Goal: Transaction & Acquisition: Purchase product/service

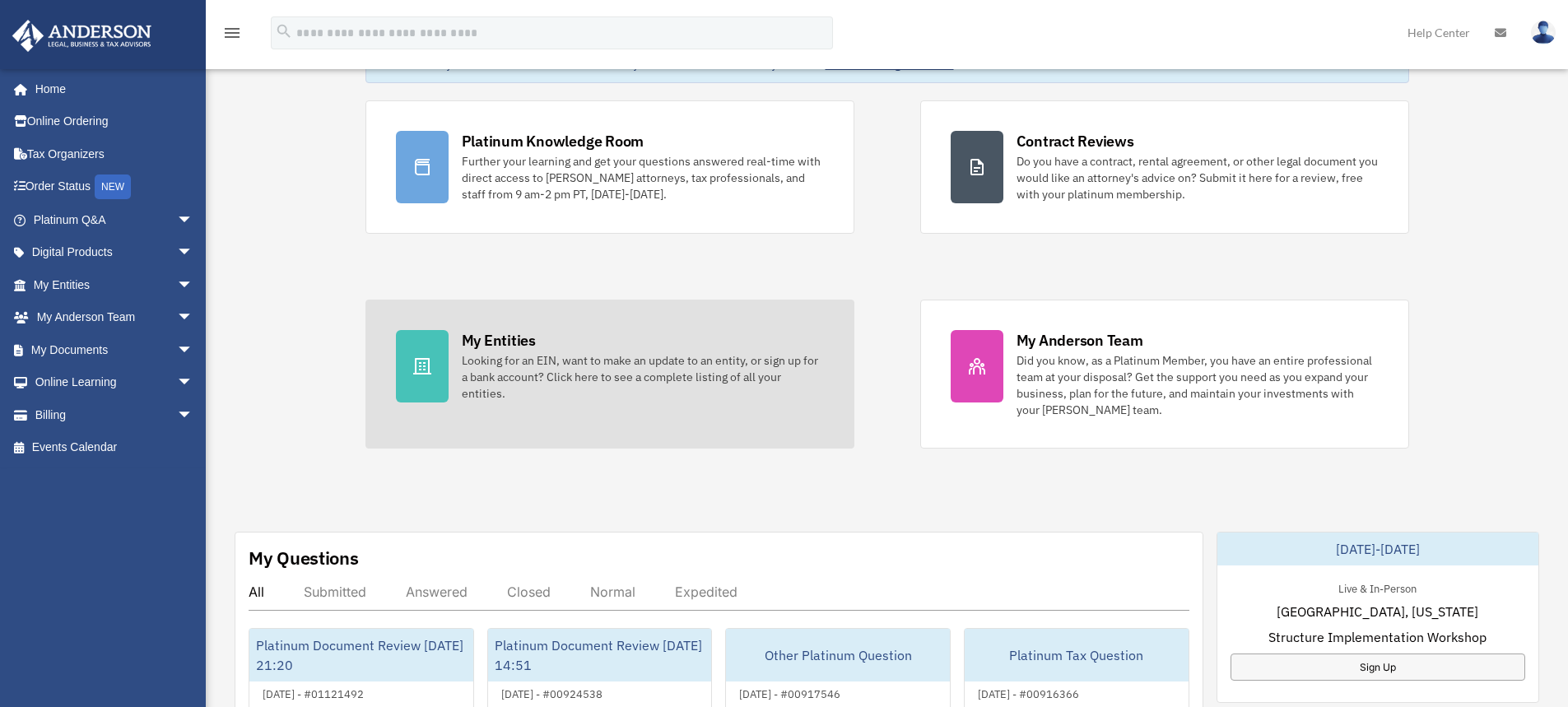
scroll to position [329, 0]
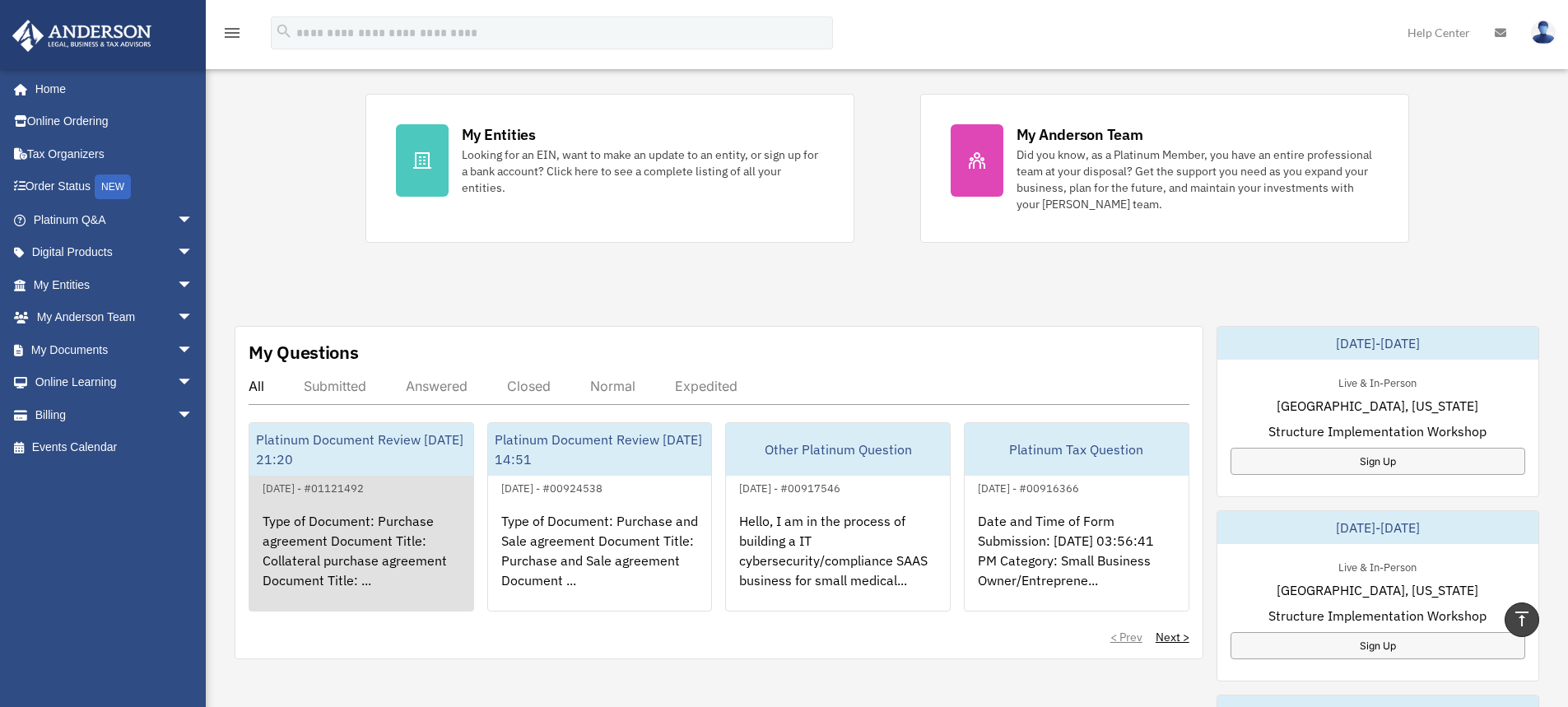
click at [311, 534] on div "Type of Document: Purchase agreement Document Title: Collateral purchase agreem…" at bounding box center [361, 562] width 224 height 129
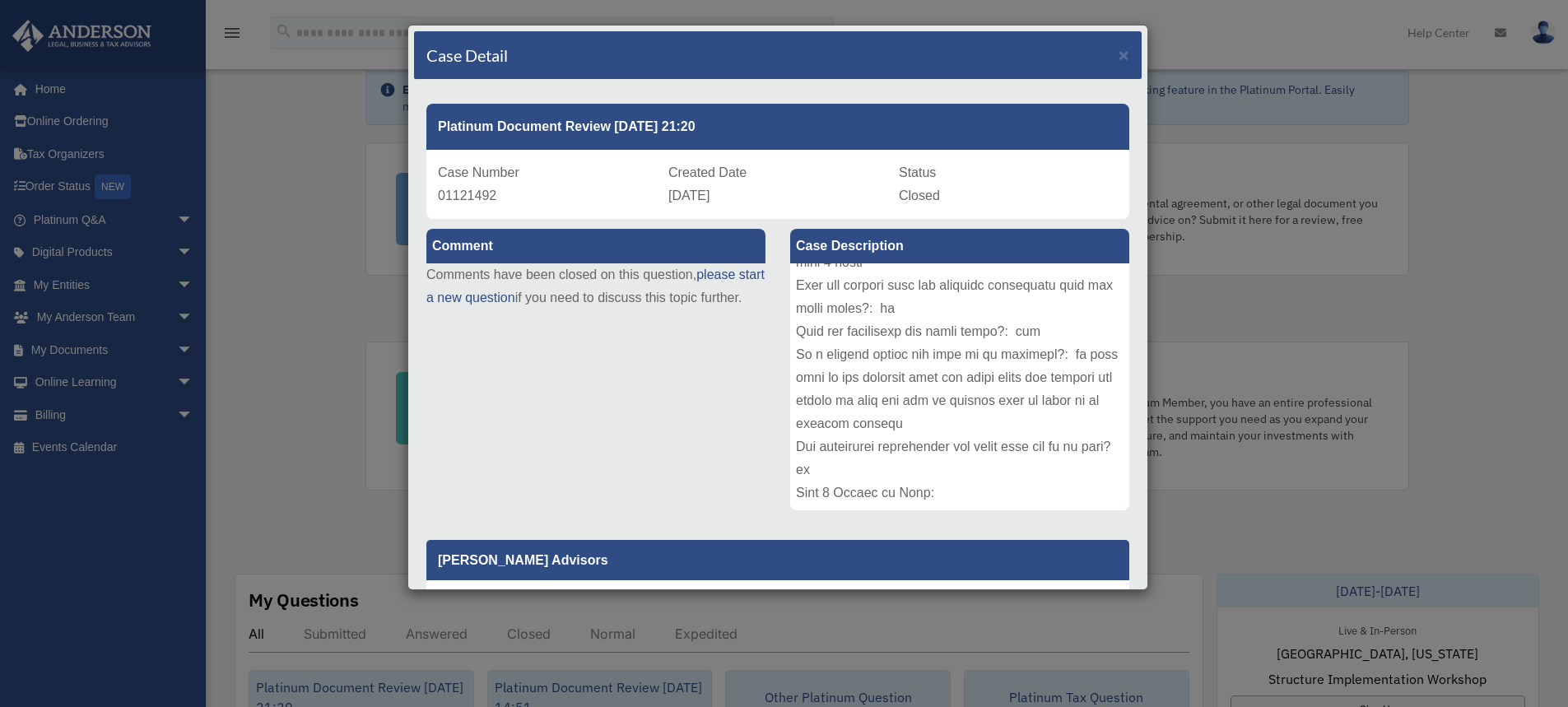
scroll to position [0, 0]
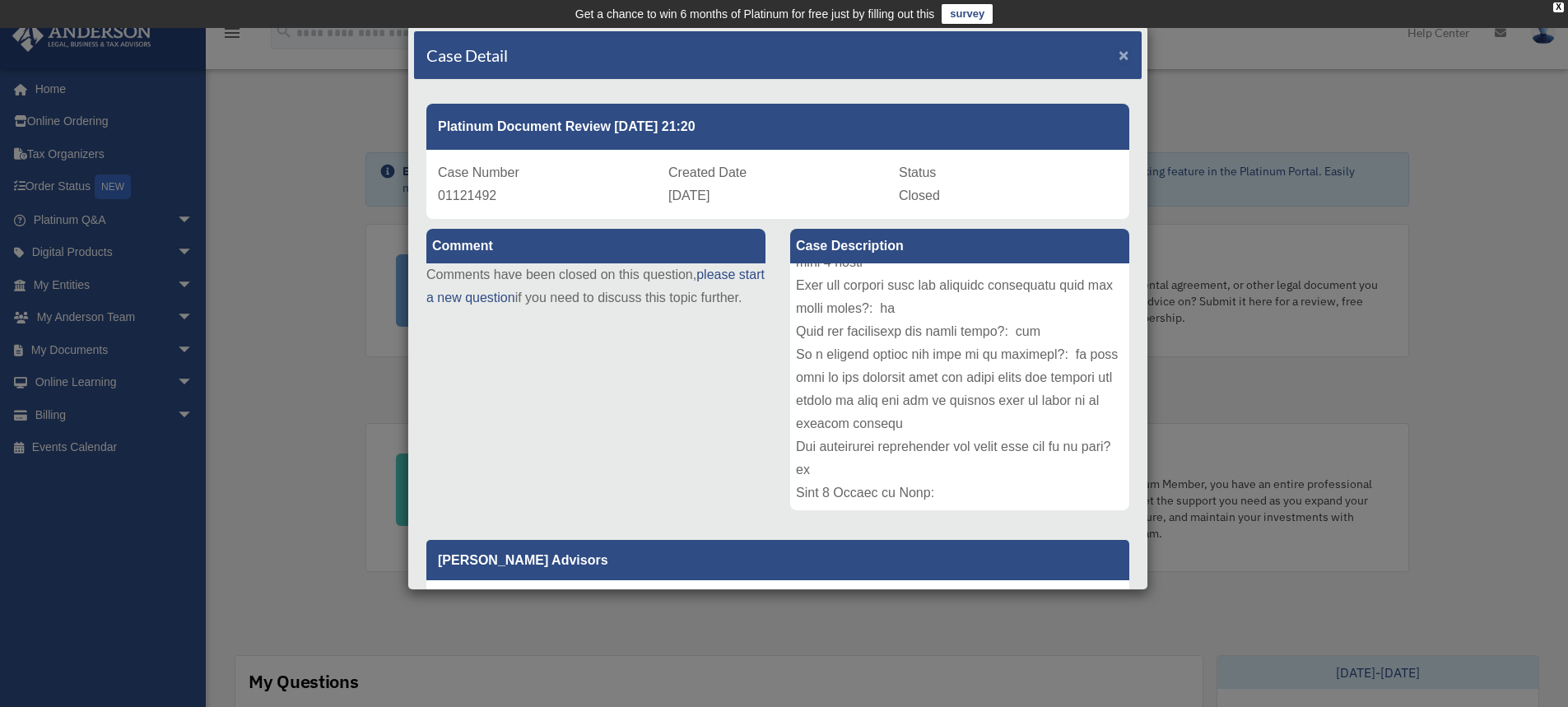
click at [1119, 52] on span "×" at bounding box center [1124, 55] width 10 height 19
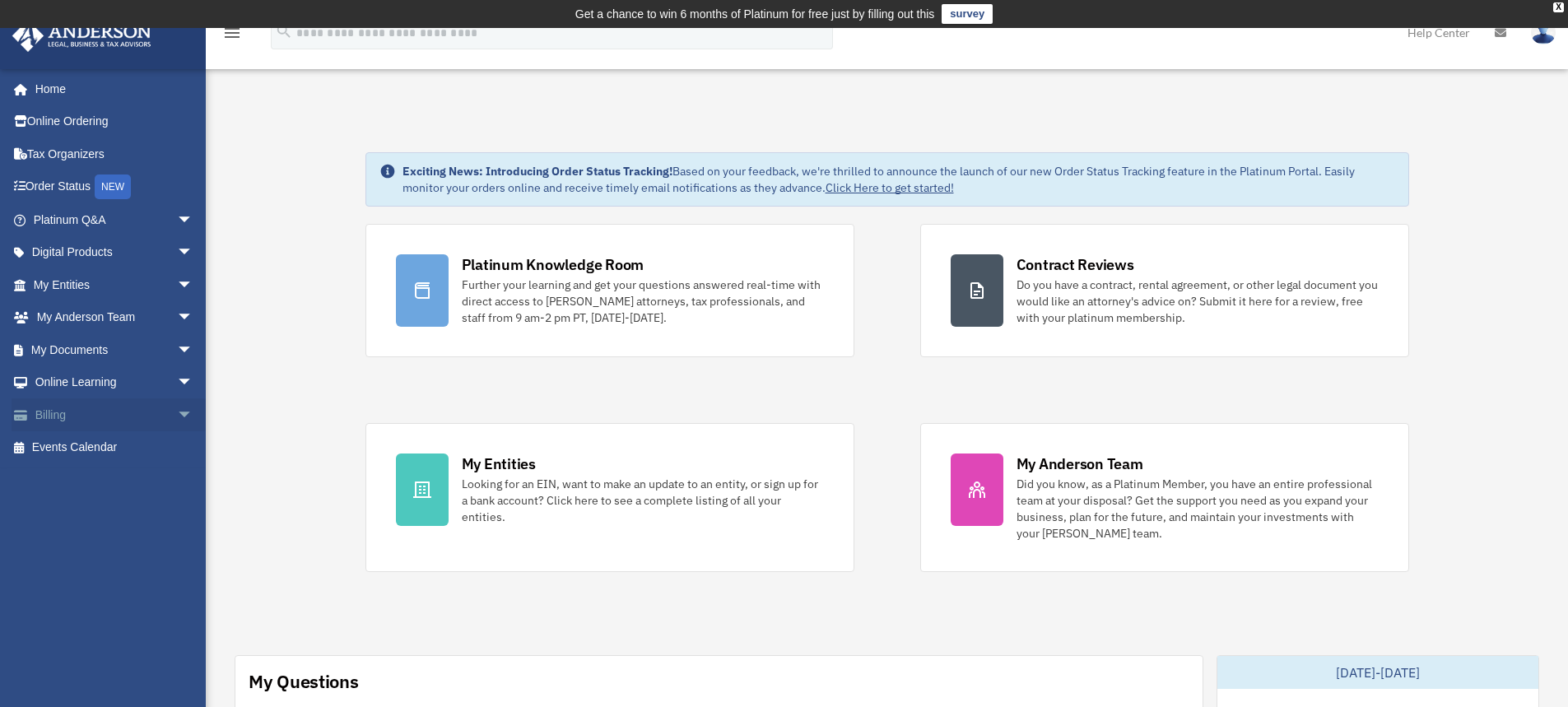
click at [96, 410] on link "Billing arrow_drop_down" at bounding box center [114, 415] width 206 height 33
click at [177, 417] on span "arrow_drop_down" at bounding box center [194, 415] width 33 height 33
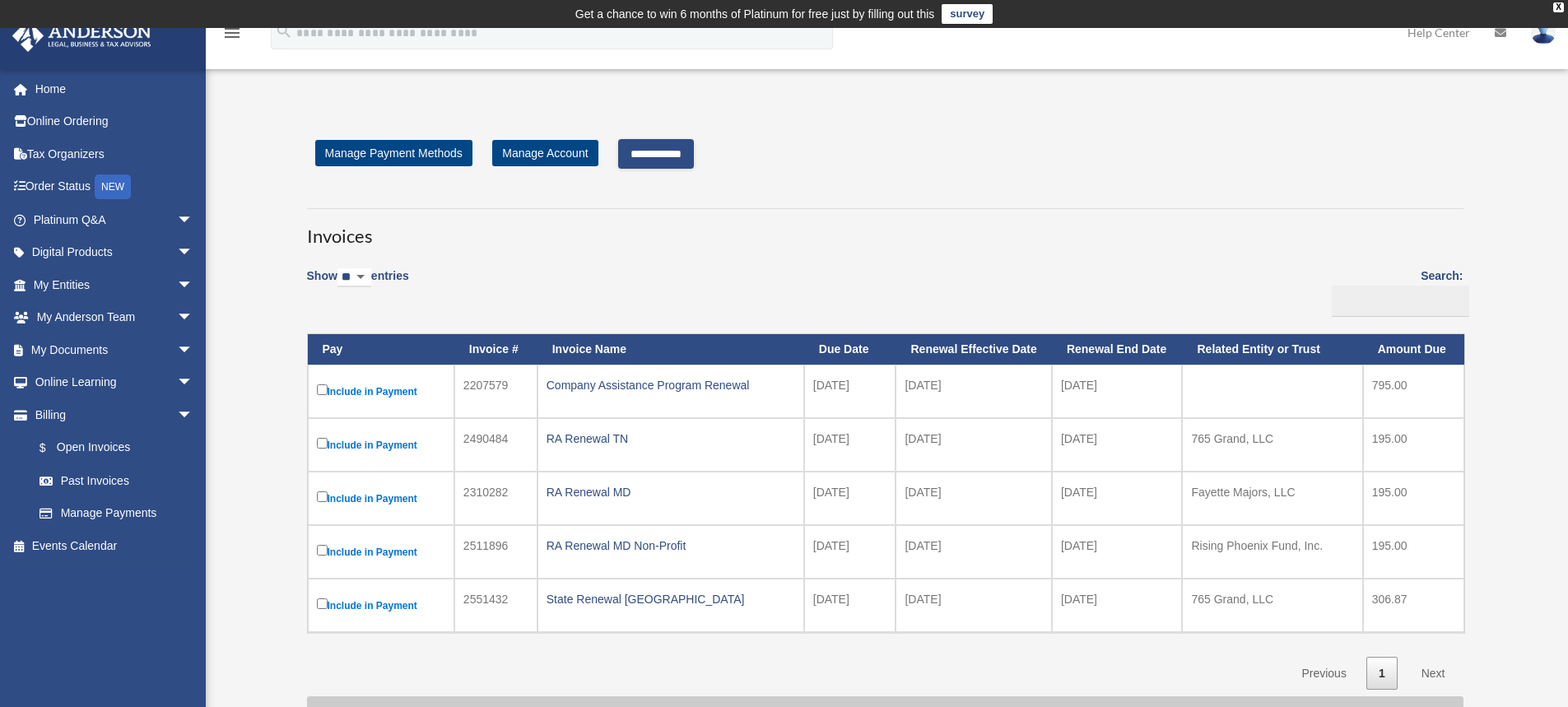
click at [672, 152] on input "**********" at bounding box center [656, 153] width 75 height 30
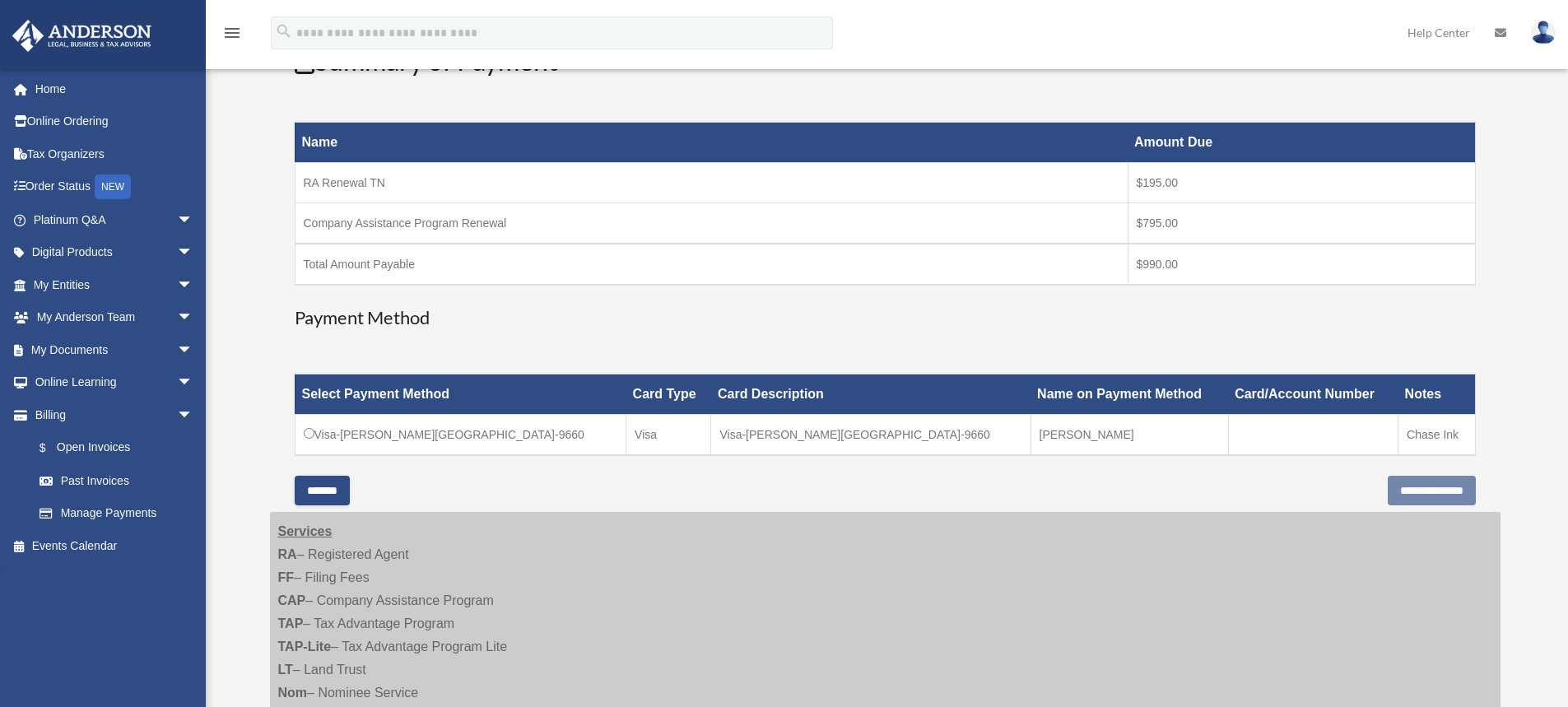
scroll to position [329, 0]
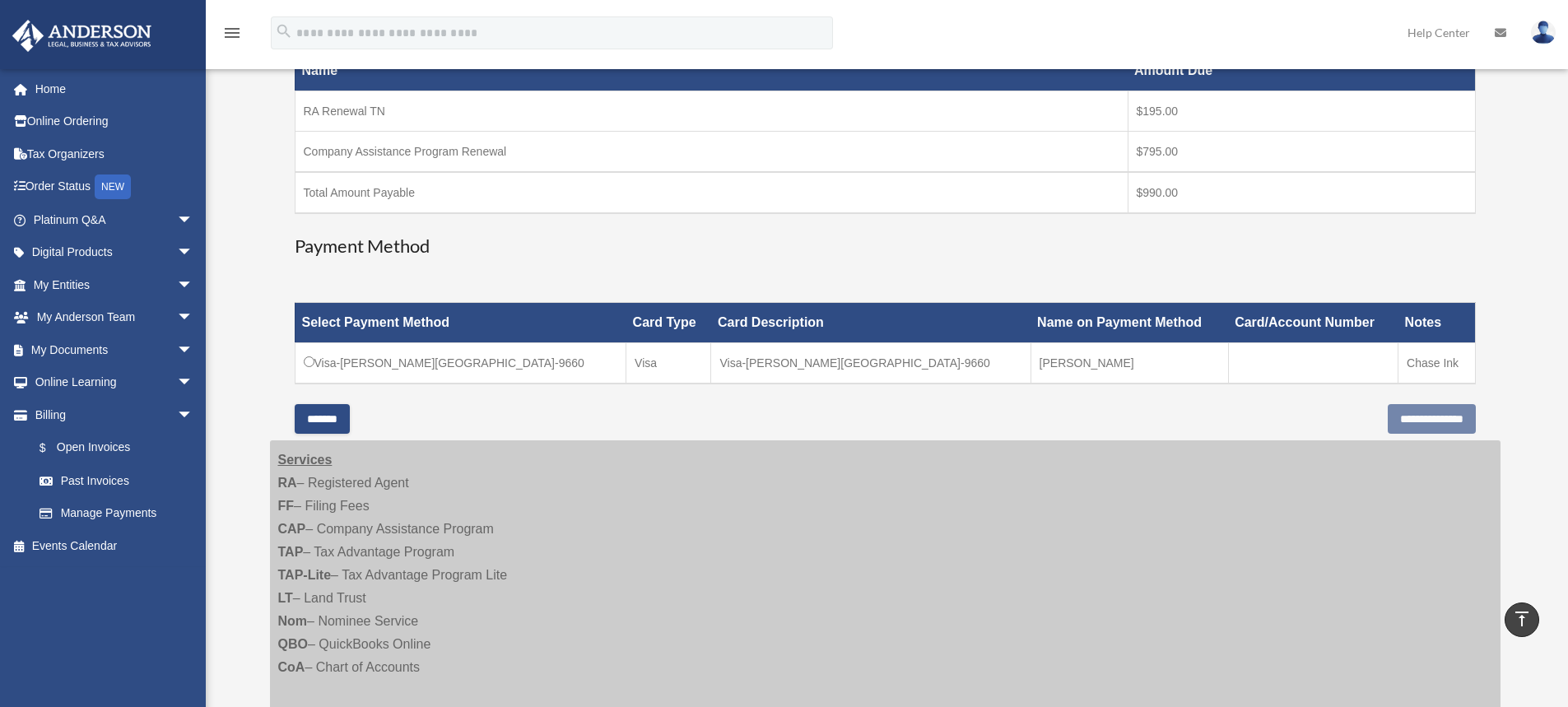
click at [308, 368] on td "Visa-[PERSON_NAME][GEOGRAPHIC_DATA]-9660" at bounding box center [460, 364] width 332 height 41
click at [1421, 421] on input "**********" at bounding box center [1432, 419] width 88 height 30
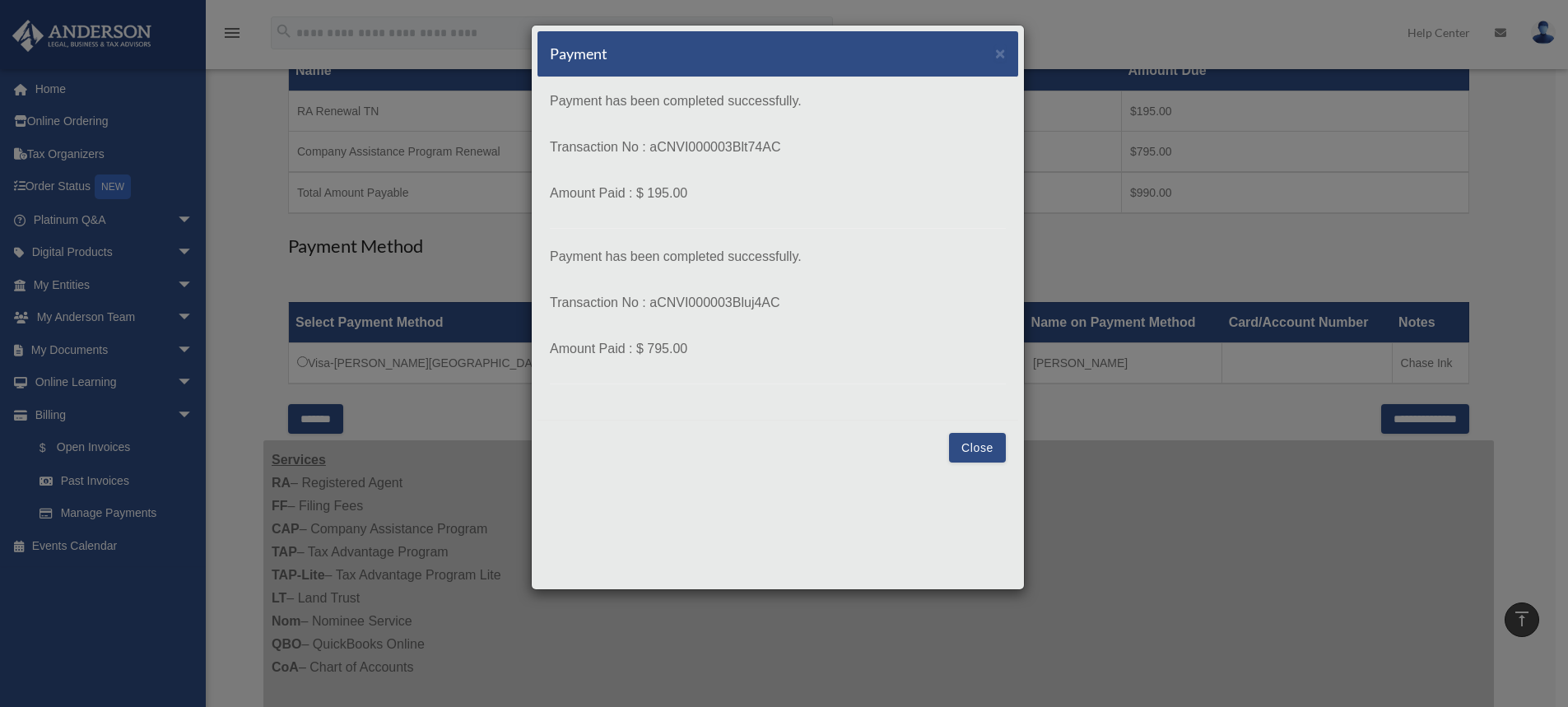
click at [972, 449] on button "Close" at bounding box center [978, 447] width 57 height 30
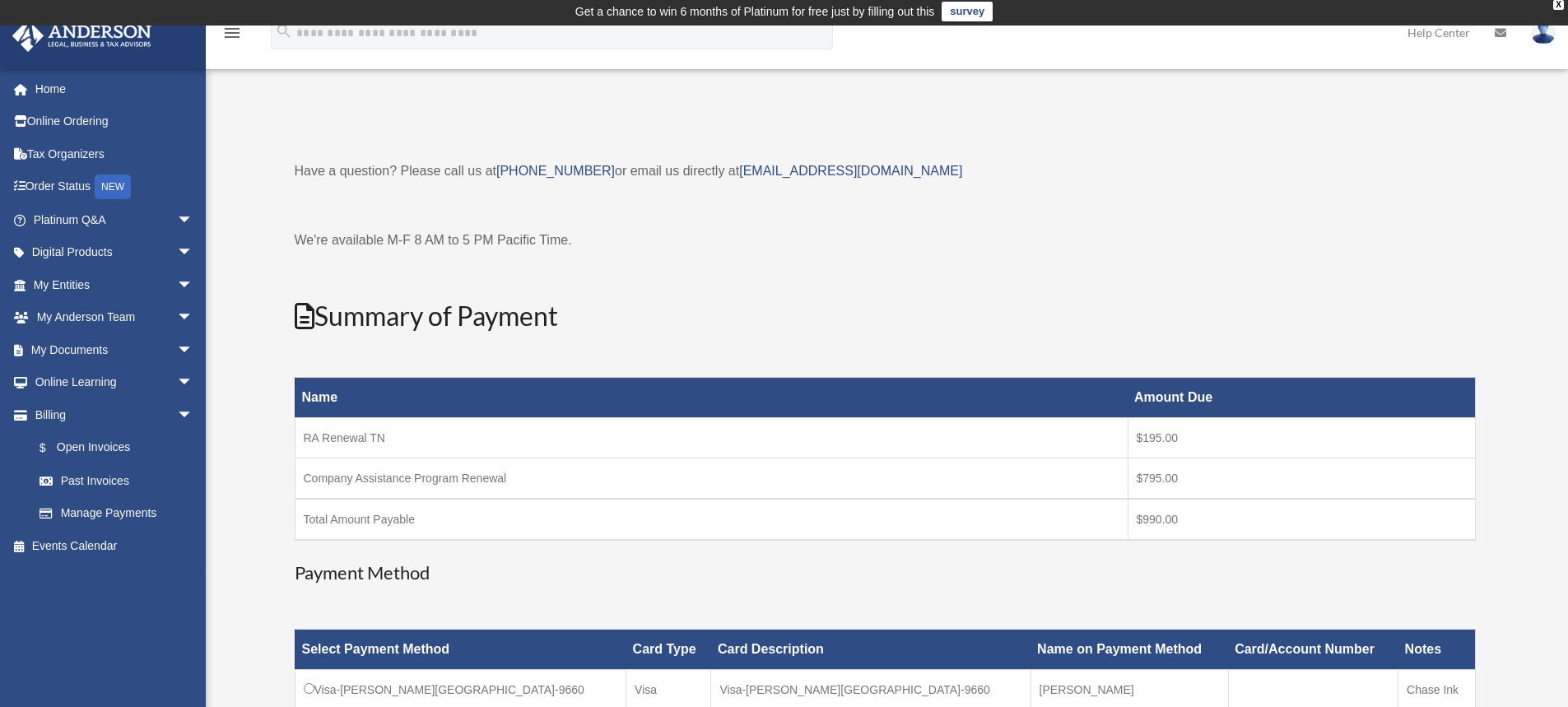
scroll to position [0, 0]
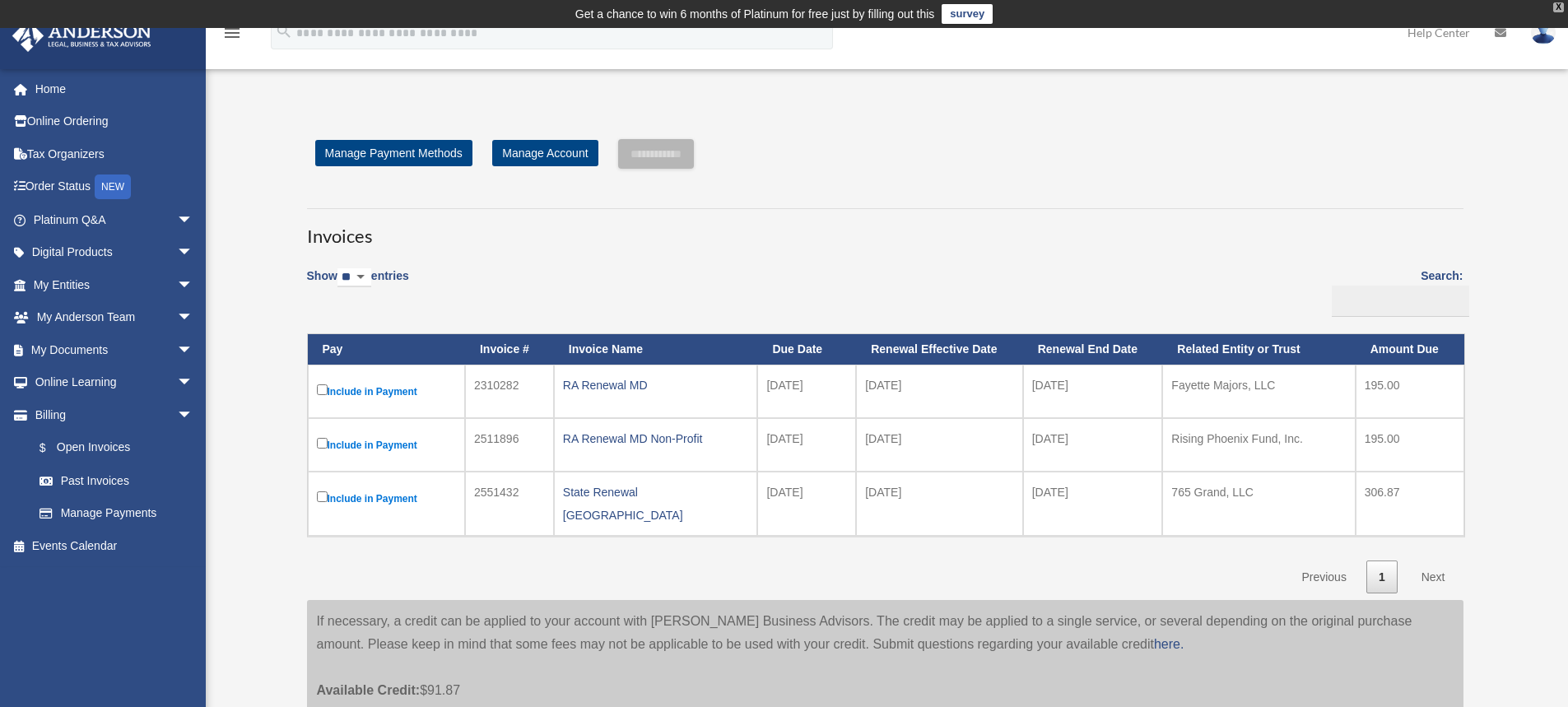
click at [1563, 9] on div "X" at bounding box center [1559, 8] width 10 height 10
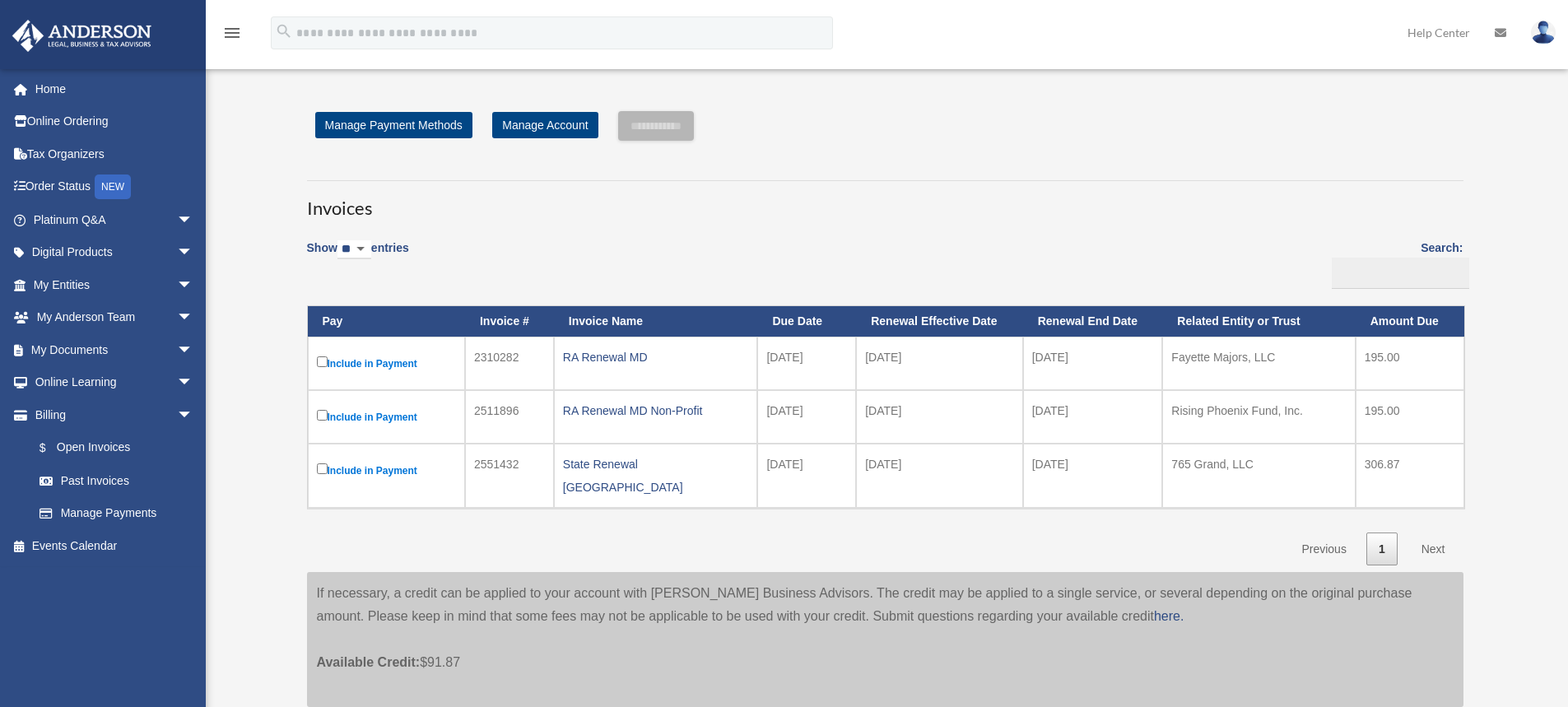
click at [1553, 39] on img at bounding box center [1543, 33] width 25 height 24
click at [1426, 34] on link "Help Center" at bounding box center [1439, 33] width 87 height 65
click at [1550, 40] on img at bounding box center [1543, 33] width 25 height 24
